Goal: Check status

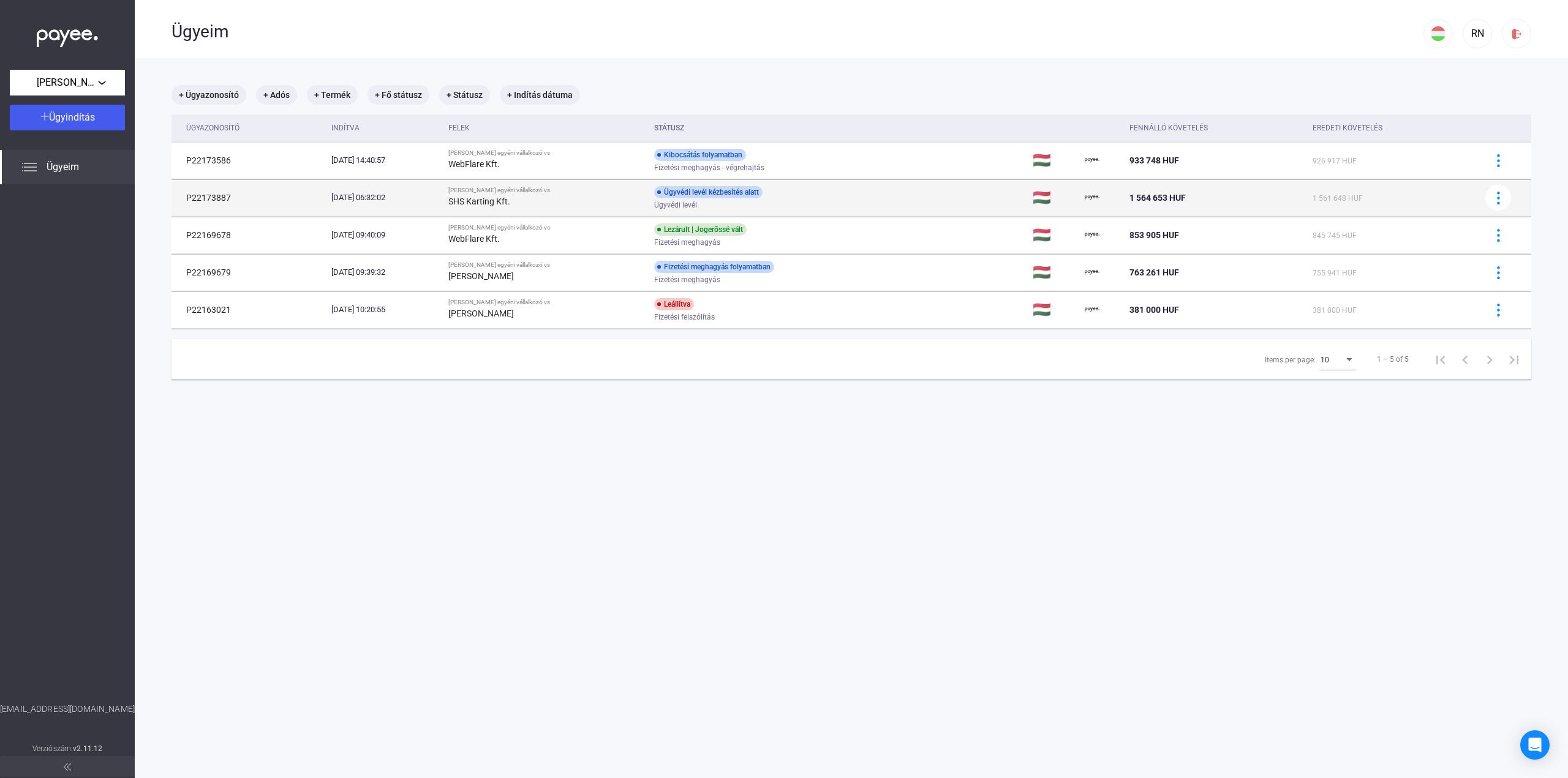
click at [816, 201] on div "Ügyvédi levél" at bounding box center [751, 205] width 195 height 9
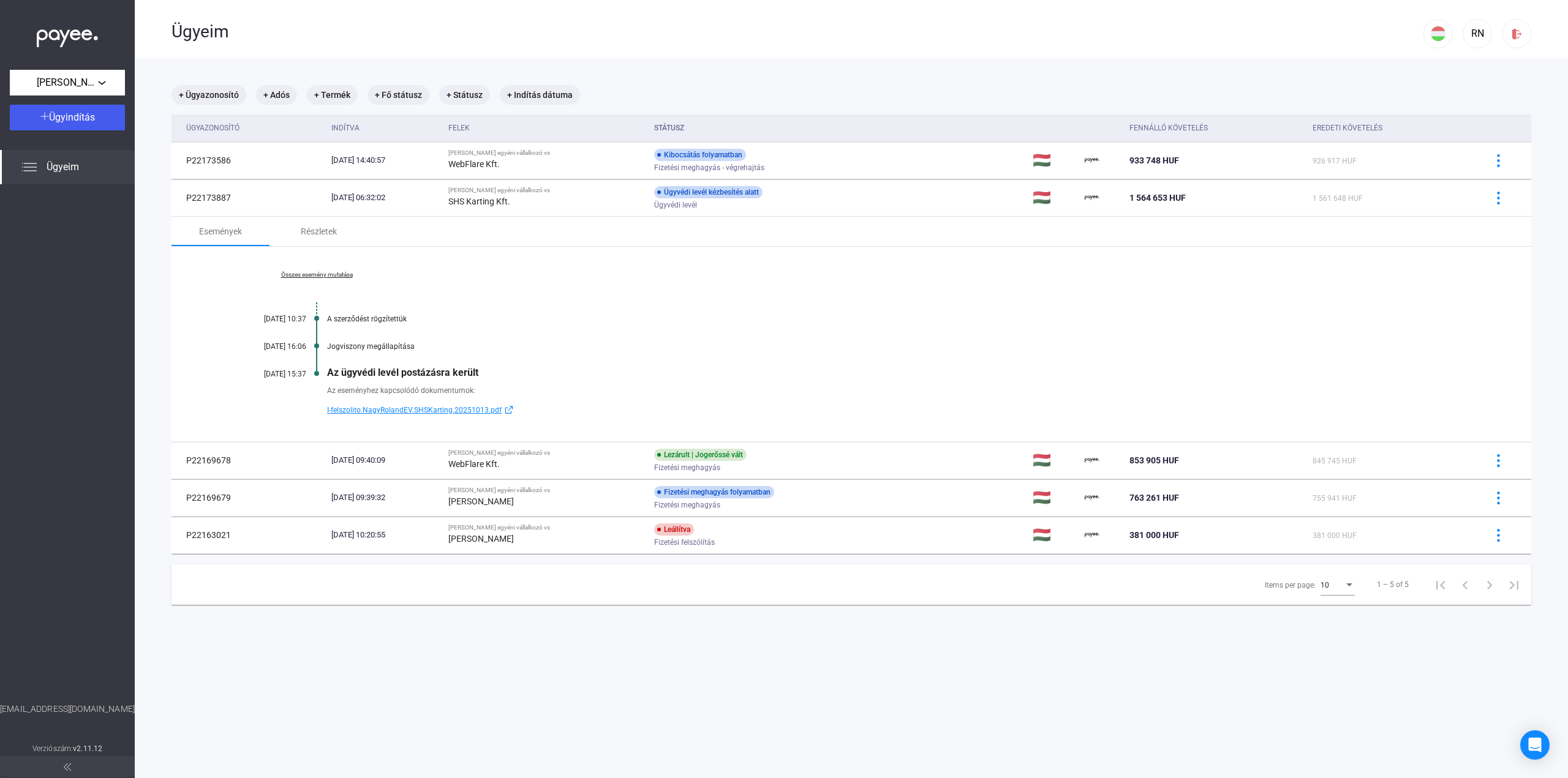
click at [901, 139] on th "Státusz" at bounding box center [839, 128] width 379 height 27
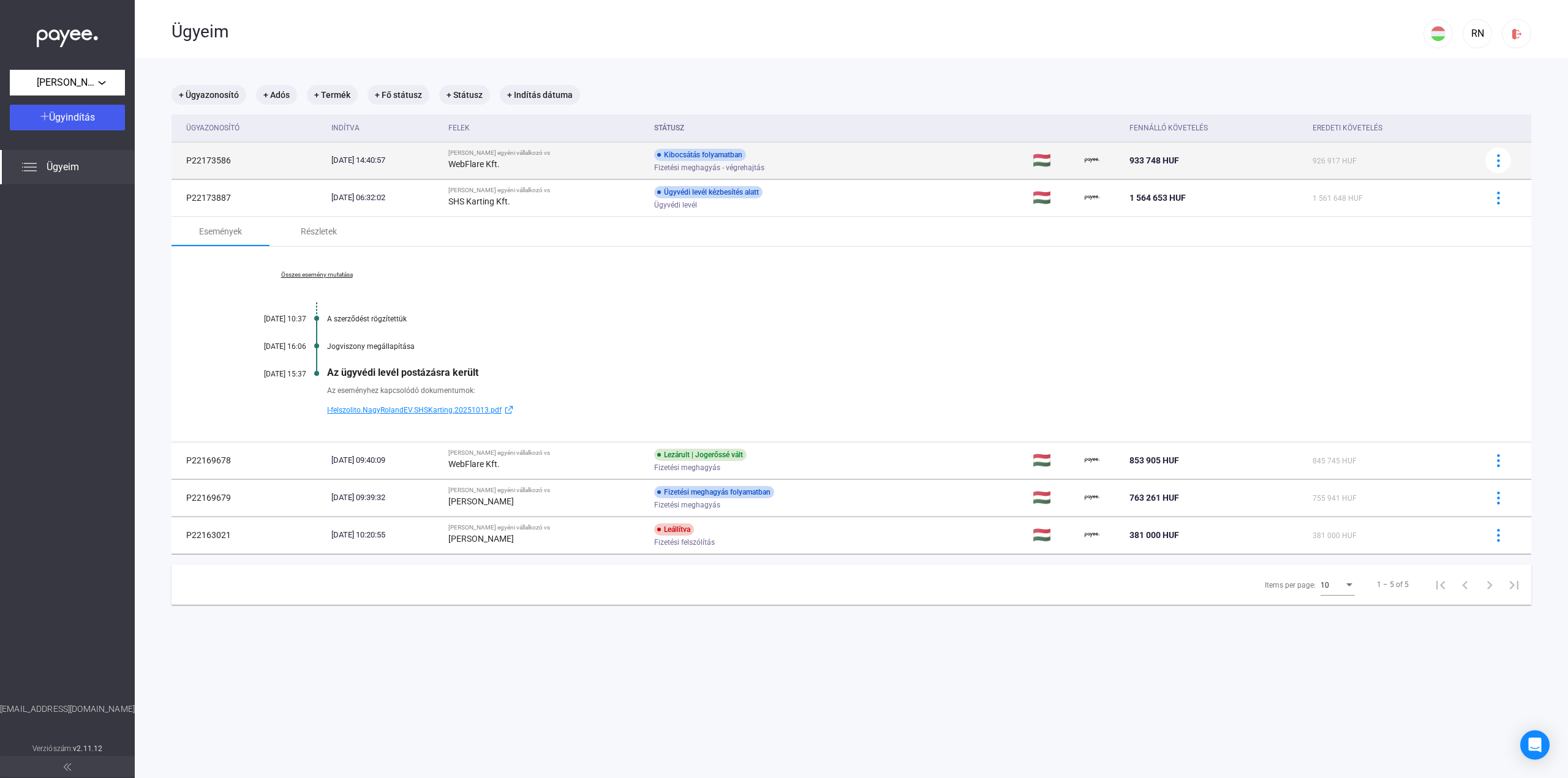
click at [877, 158] on td "Kibocsátás folyamatban Fizetési meghagyás - végrehajtás" at bounding box center [839, 160] width 379 height 37
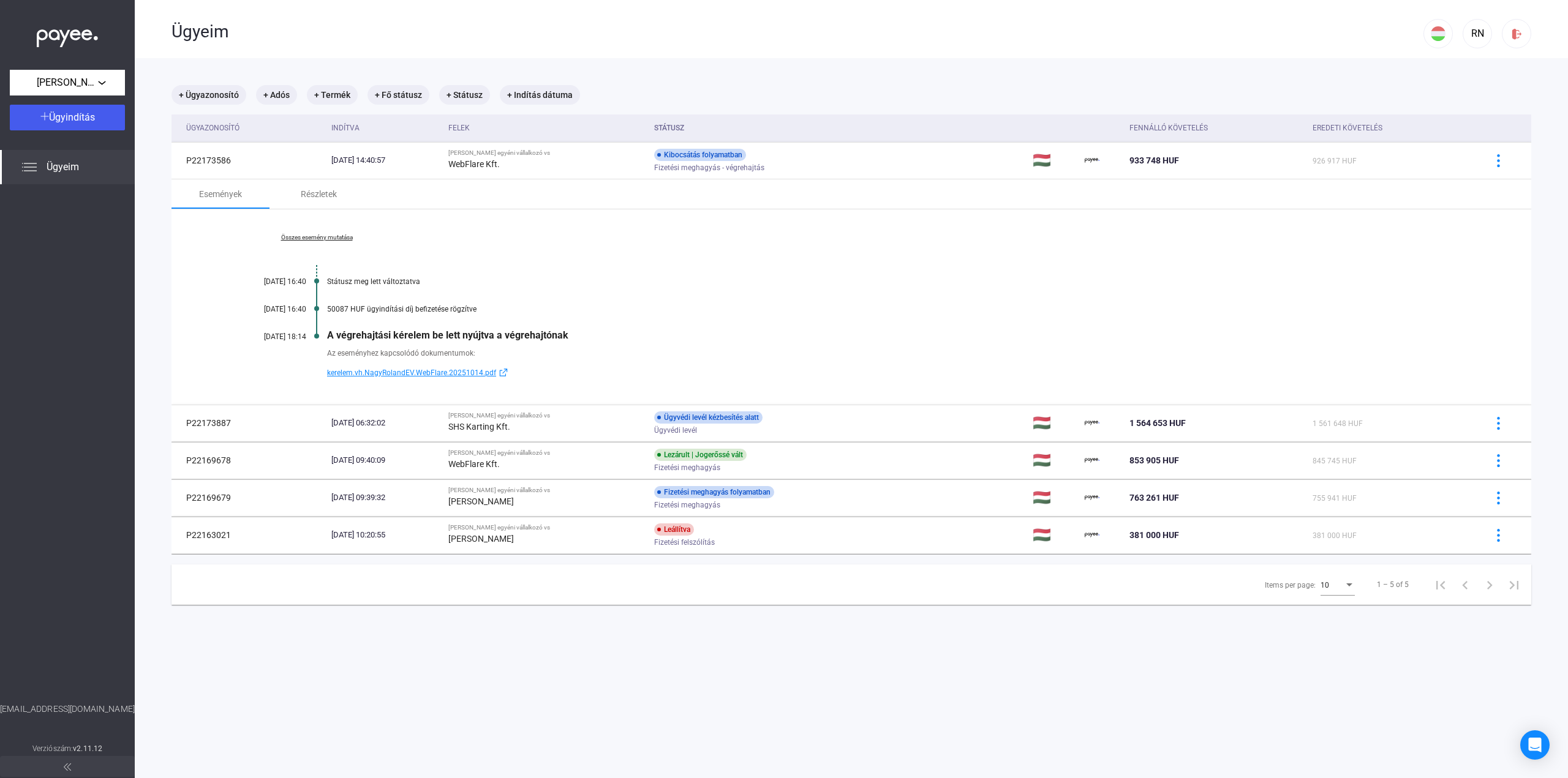
drag, startPoint x: 315, startPoint y: 346, endPoint x: 574, endPoint y: 344, distance: 259.0
click at [538, 342] on div "Az eseményhez kapcsolódó dokumentumok: kerelem.vh.NagyRolandEV.WebFlare.2025101…" at bounding box center [851, 361] width 1237 height 39
click at [767, 340] on div "A végrehajtási kérelem be lett nyújtva a végrehajtónak" at bounding box center [898, 335] width 1143 height 12
click at [799, 427] on div "Ügyvédi levél" at bounding box center [751, 431] width 195 height 9
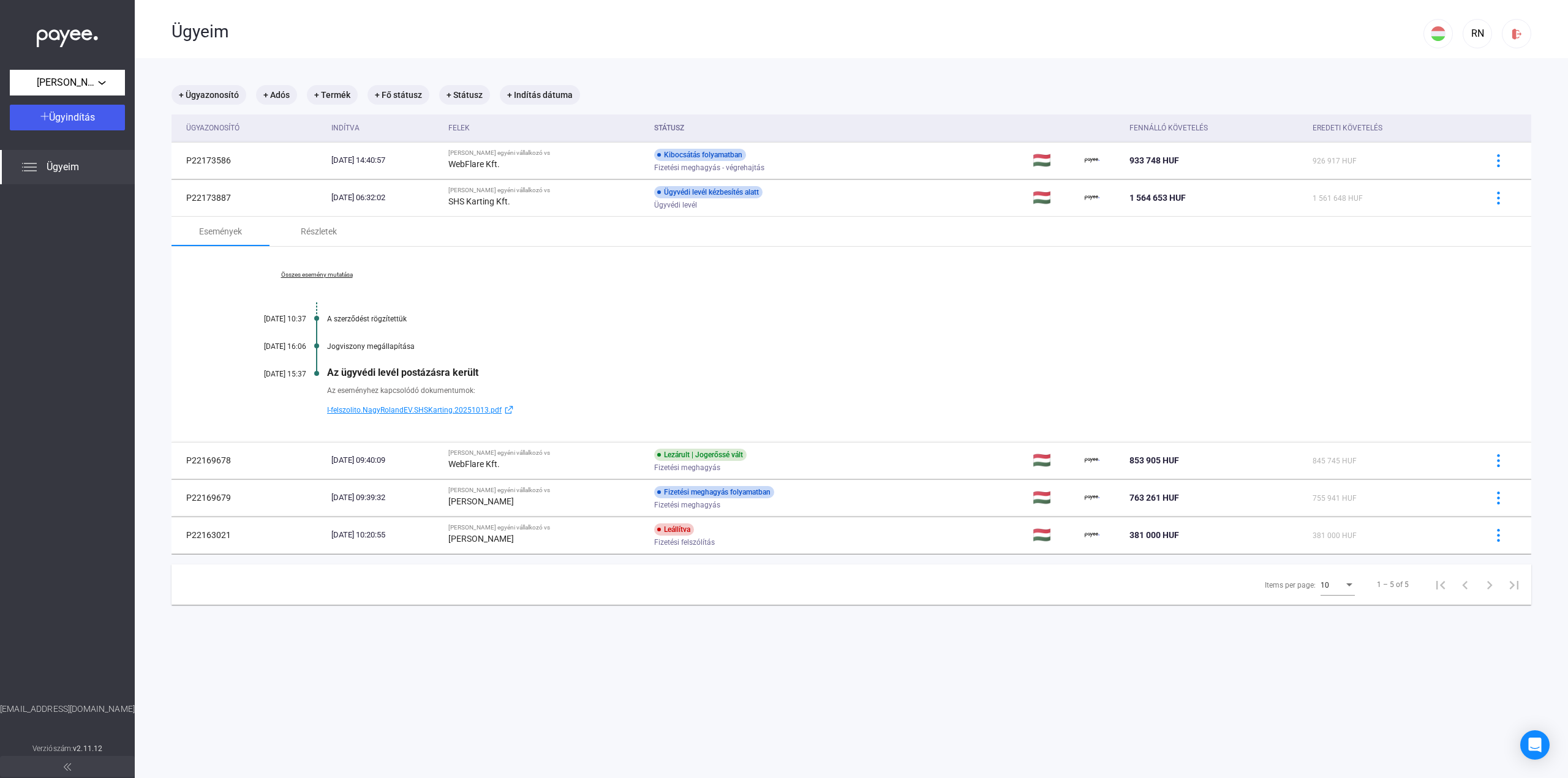
click at [440, 406] on span "I-felszolito.NagyRolandEV.SHSKarting.20251013.pdf" at bounding box center [414, 410] width 175 height 15
click at [437, 409] on span "I-felszolito.NagyRolandEV.SHSKarting.20251013.pdf" at bounding box center [414, 410] width 175 height 15
drag, startPoint x: 504, startPoint y: 376, endPoint x: 646, endPoint y: 380, distance: 142.1
click at [646, 380] on div "Összes esemény mutatása [DATE] 10:37 A szerződést rögzítettük [DATE] 16:06 Jogv…" at bounding box center [851, 344] width 1359 height 195
click at [622, 379] on div "Az eseményhez kapcsolódó dokumentumok: I-felszolito.NagyRolandEV.SHSKarting.202…" at bounding box center [851, 398] width 1237 height 39
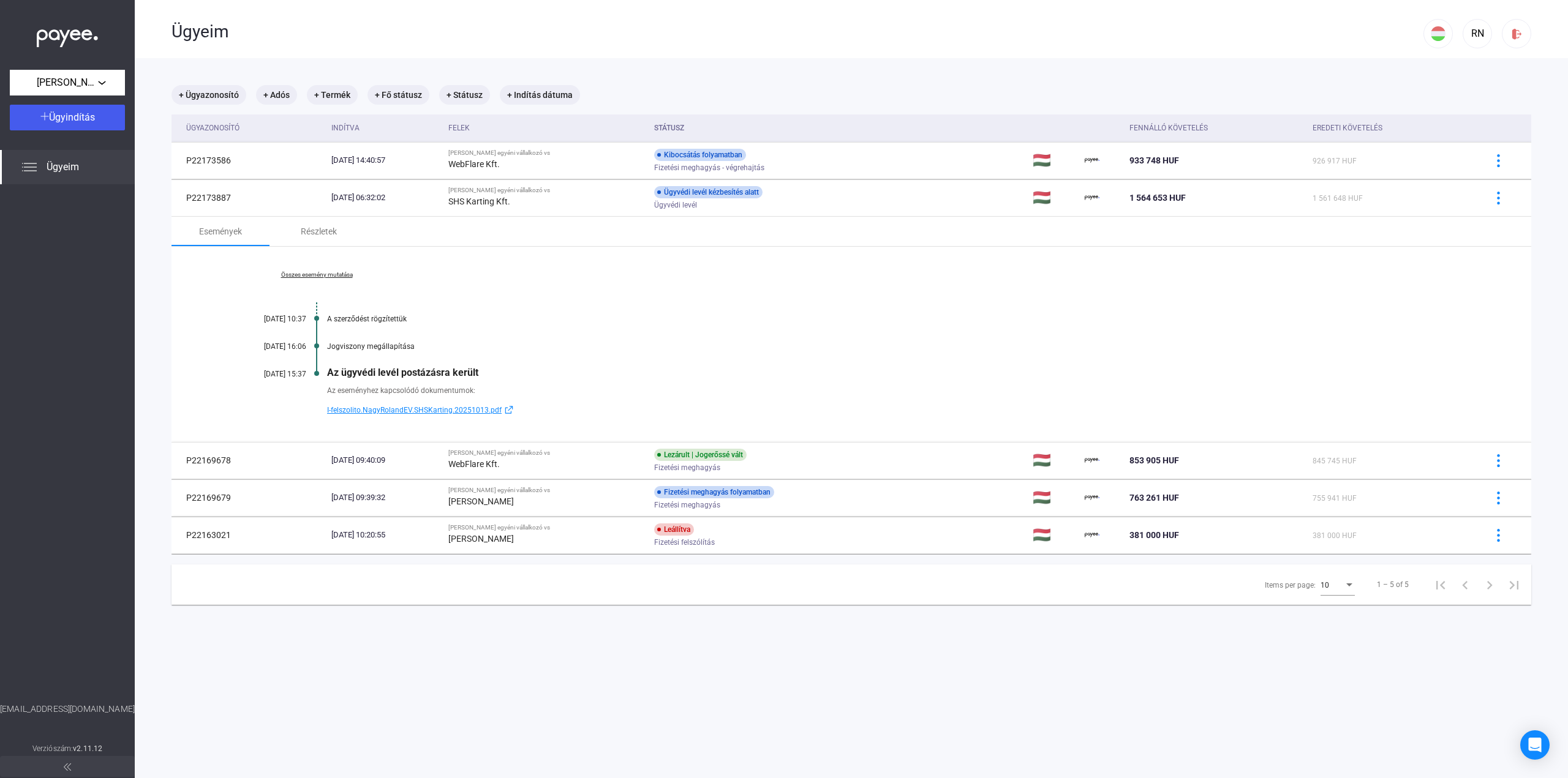
click at [453, 409] on span "I-felszolito.NagyRolandEV.SHSKarting.20251013.pdf" at bounding box center [414, 410] width 175 height 15
click at [453, 407] on span "I-felszolito.NagyRolandEV.SHSKarting.20251013.pdf" at bounding box center [414, 410] width 175 height 15
